Goal: Information Seeking & Learning: Understand process/instructions

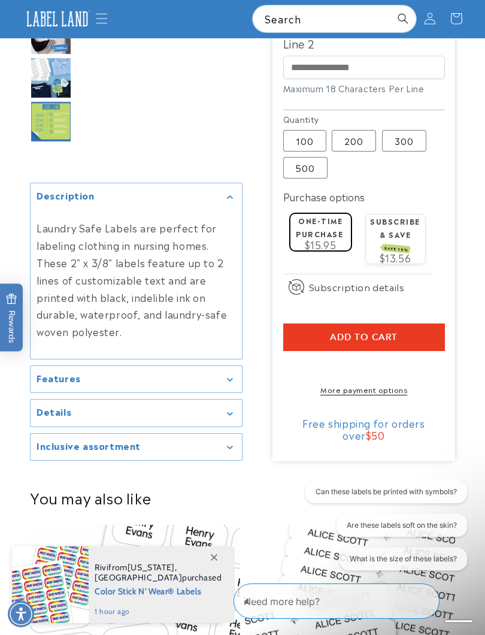
scroll to position [480, 0]
click at [232, 382] on icon "Gallery Viewer" at bounding box center [229, 380] width 5 height 3
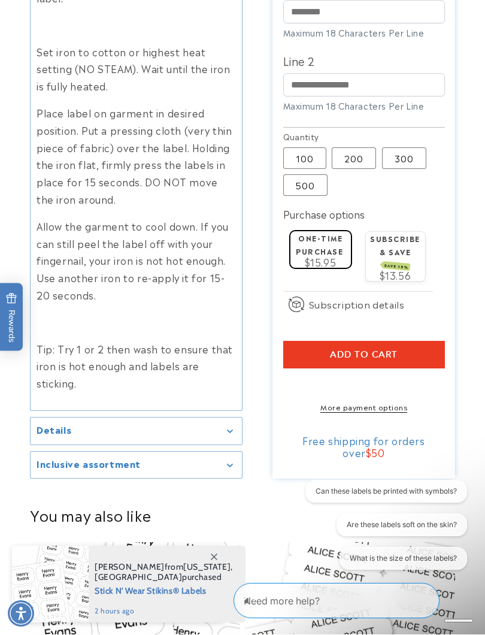
scroll to position [656, 0]
click at [231, 420] on summary "Details" at bounding box center [136, 431] width 211 height 27
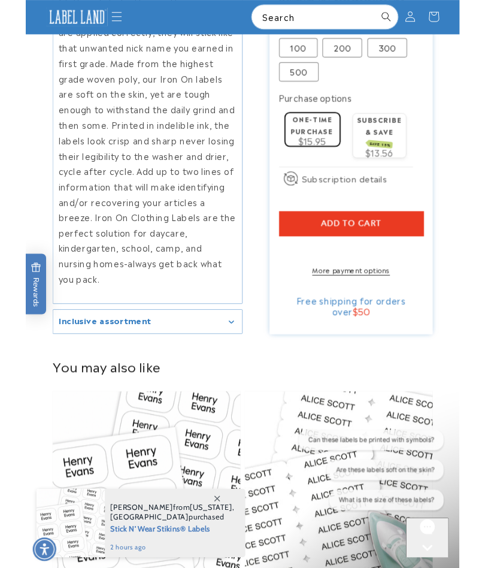
scroll to position [1178, 0]
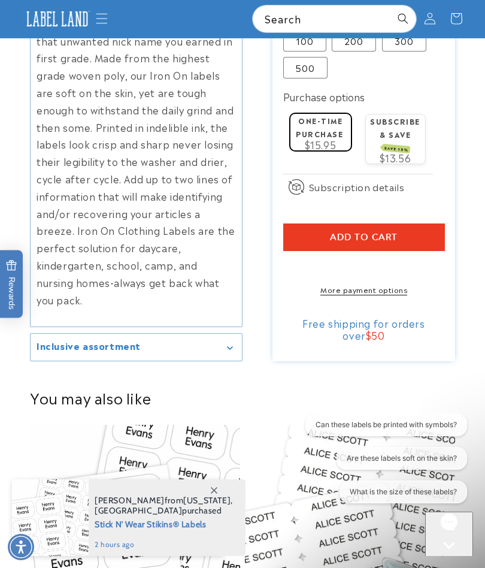
click at [231, 343] on div "Inclusive assortment" at bounding box center [136, 347] width 199 height 9
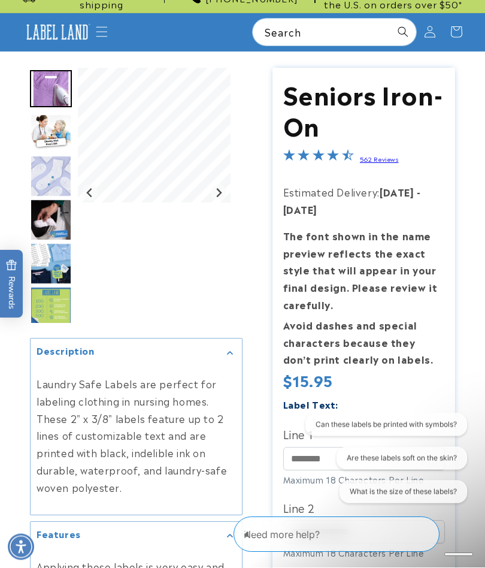
scroll to position [0, 0]
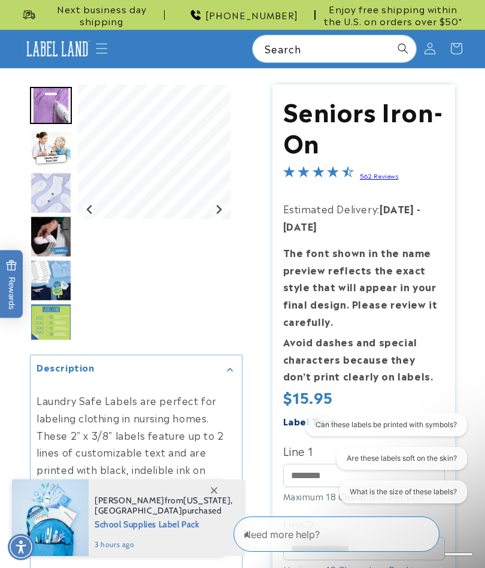
click at [58, 137] on img "Go to slide 2" at bounding box center [51, 149] width 42 height 37
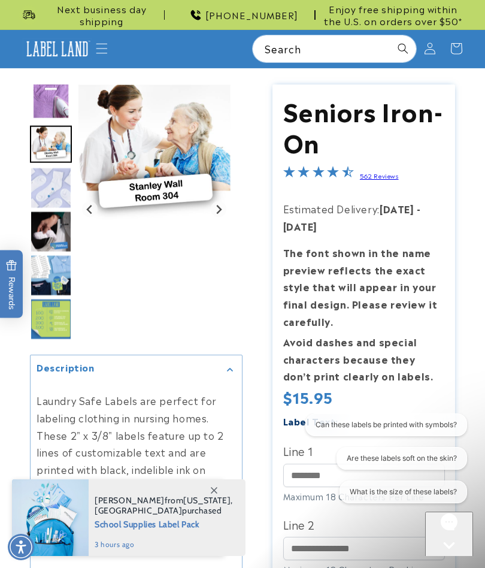
click at [58, 184] on img "Go to slide 3" at bounding box center [51, 188] width 42 height 42
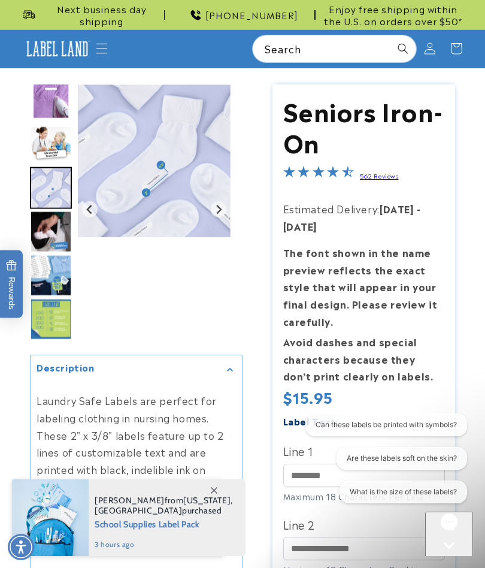
click at [60, 235] on img "Go to slide 4" at bounding box center [51, 231] width 42 height 42
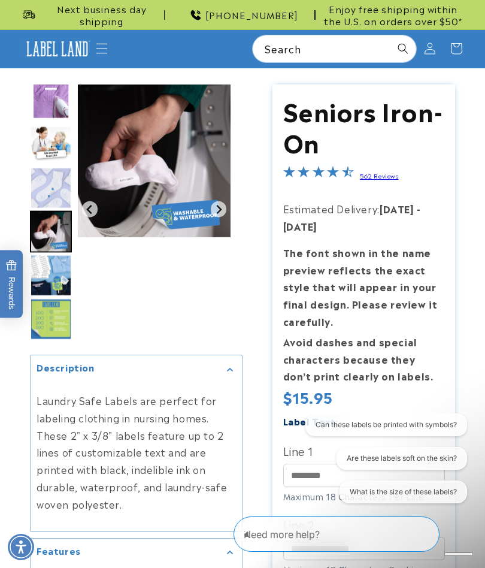
click at [58, 276] on img "Go to slide 5" at bounding box center [51, 275] width 42 height 42
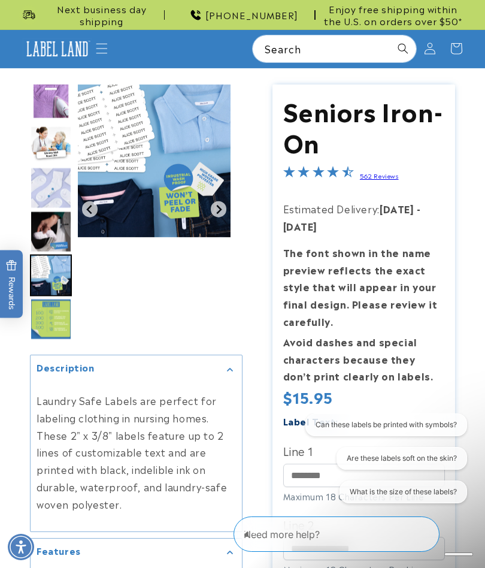
click at [56, 323] on img "Go to slide 6" at bounding box center [51, 319] width 42 height 42
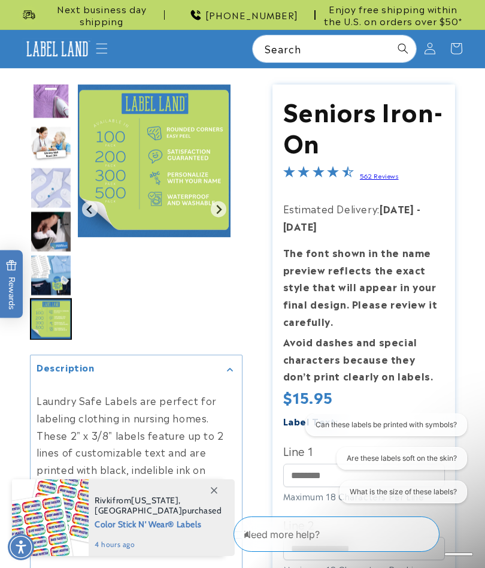
click at [104, 45] on icon "Menu" at bounding box center [102, 49] width 12 height 12
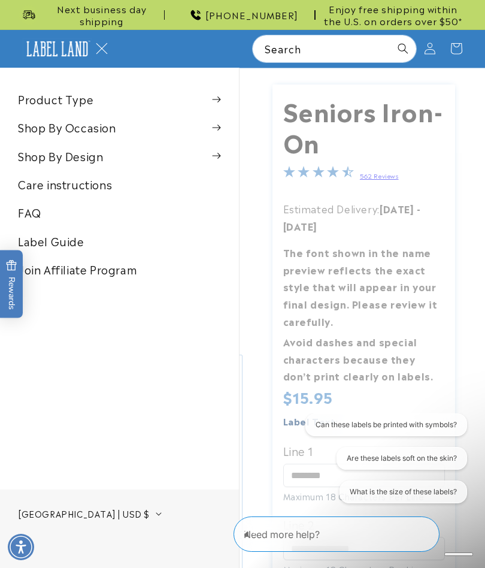
click at [57, 188] on link "Care instructions" at bounding box center [119, 184] width 239 height 27
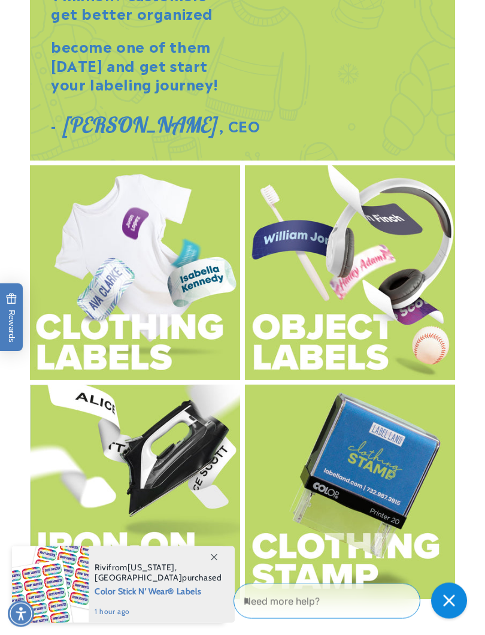
scroll to position [2147, 0]
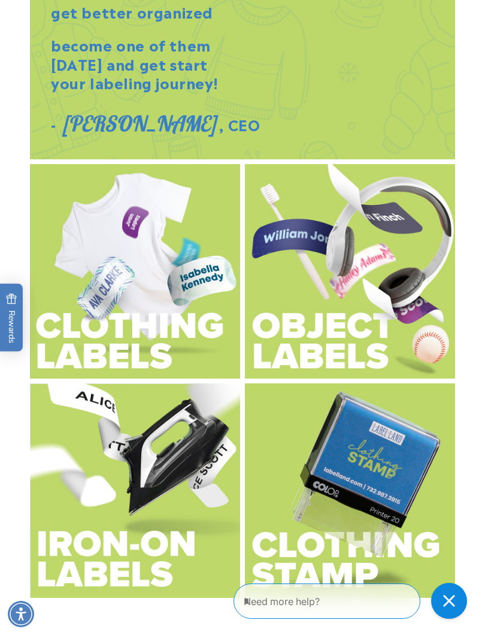
click at [144, 284] on img at bounding box center [135, 271] width 210 height 214
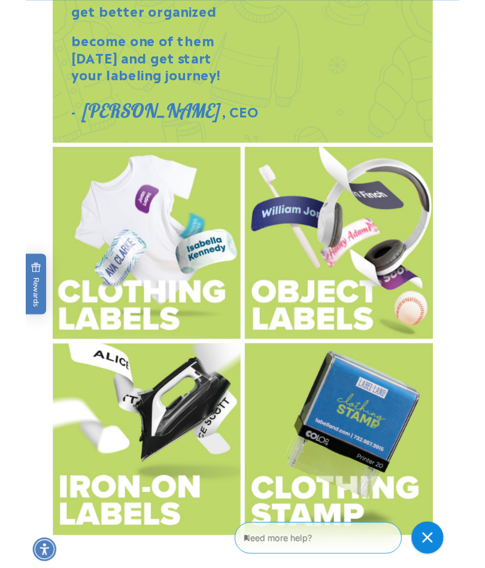
scroll to position [2180, 0]
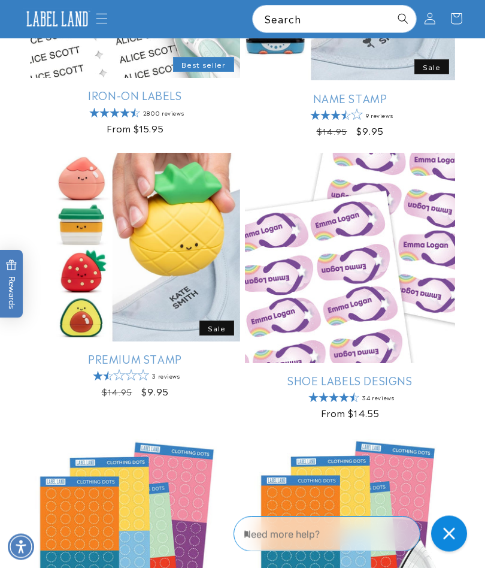
scroll to position [580, 0]
